Goal: Navigation & Orientation: Find specific page/section

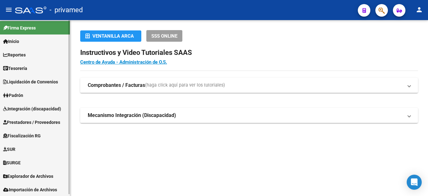
scroll to position [2, 0]
click at [39, 174] on span "Explorador de Archivos" at bounding box center [28, 175] width 50 height 7
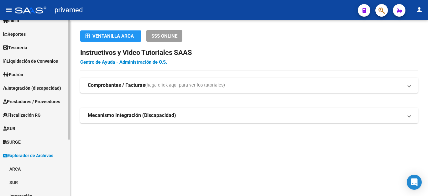
scroll to position [33, 0]
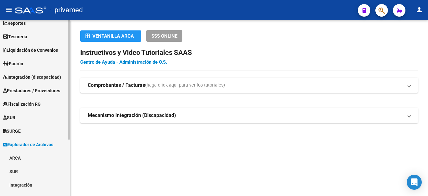
click at [15, 156] on link "ARCA" at bounding box center [35, 157] width 70 height 13
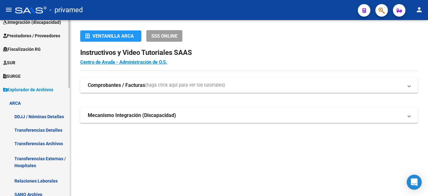
scroll to position [127, 0]
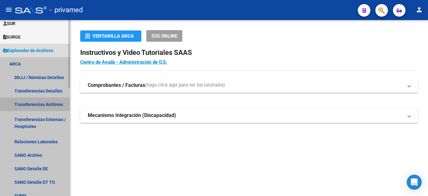
click at [48, 102] on link "Transferencias Archivos" at bounding box center [35, 103] width 70 height 13
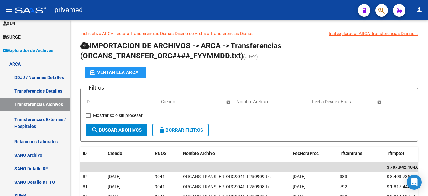
click at [419, 9] on mat-icon "person" at bounding box center [419, 10] width 8 height 8
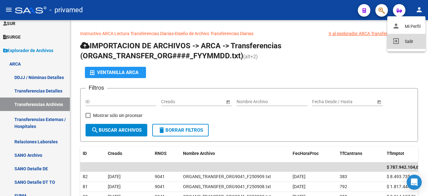
click at [414, 39] on button "exit_to_app Salir" at bounding box center [406, 41] width 38 height 15
